Goal: Task Accomplishment & Management: Manage account settings

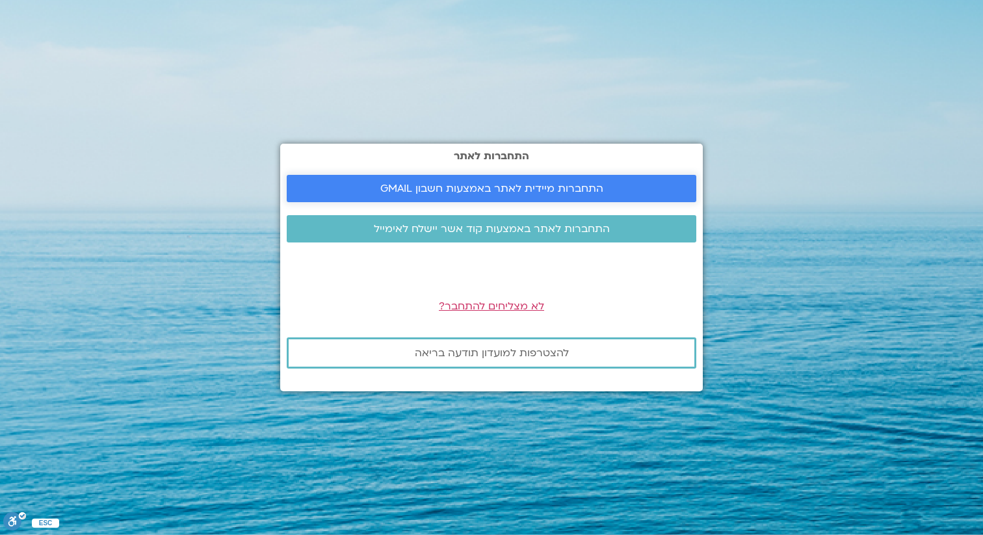
click at [407, 189] on span "התחברות מיידית לאתר באמצעות חשבון GMAIL" at bounding box center [492, 189] width 223 height 12
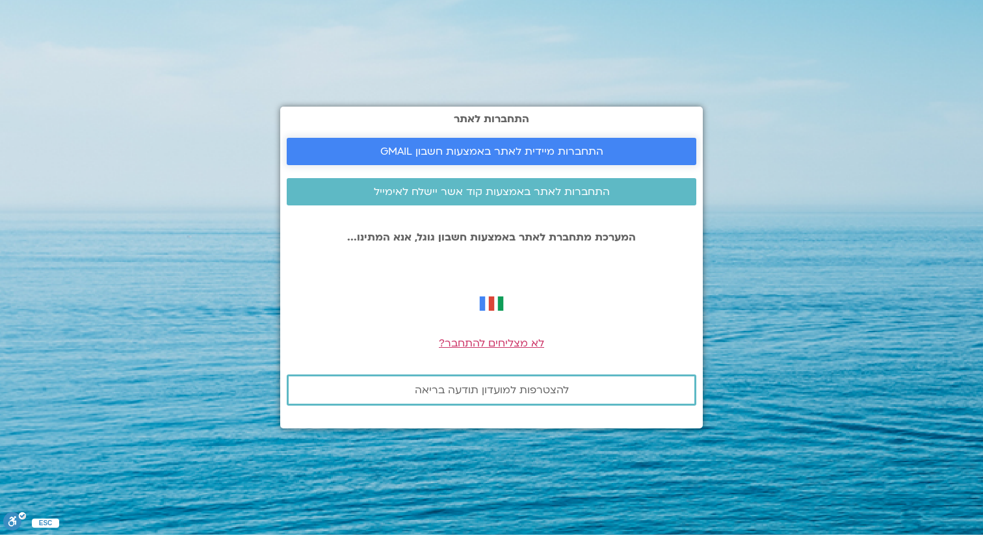
click at [407, 150] on span "התחברות מיידית לאתר באמצעות חשבון GMAIL" at bounding box center [492, 152] width 223 height 12
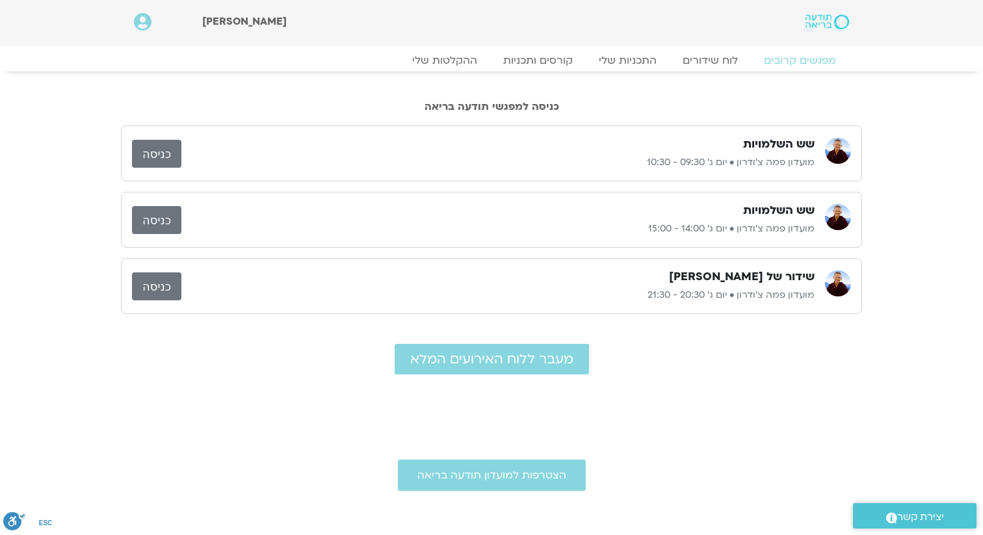
click at [163, 155] on link "כניסה" at bounding box center [156, 154] width 49 height 28
